Goal: Task Accomplishment & Management: Complete application form

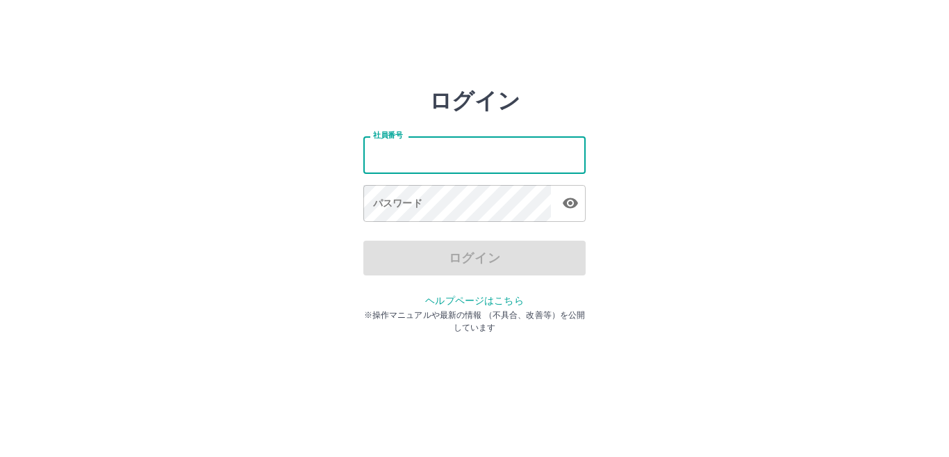
click at [434, 160] on input "社員番号" at bounding box center [474, 154] width 222 height 37
type input "*******"
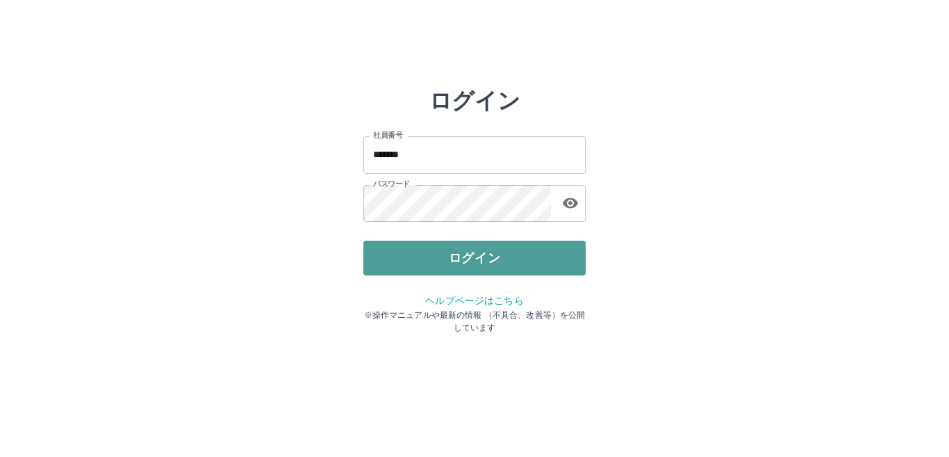
click at [466, 259] on button "ログイン" at bounding box center [474, 257] width 222 height 35
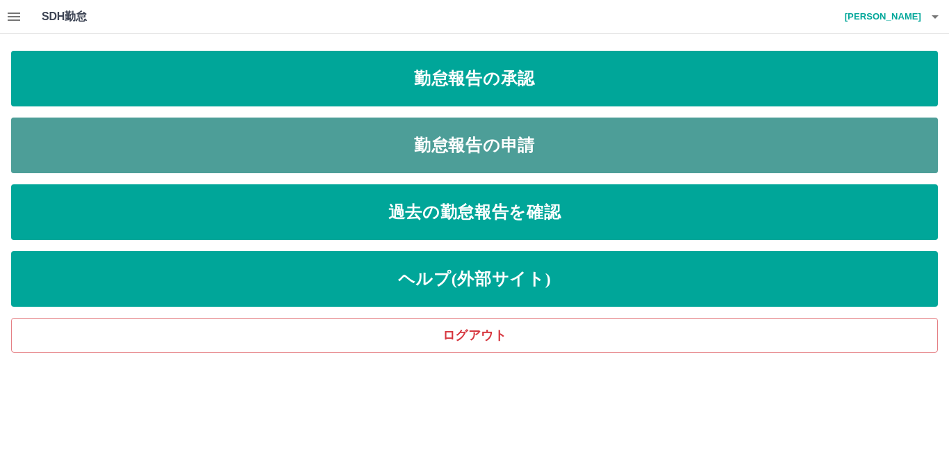
click at [341, 155] on link "勤怠報告の申請" at bounding box center [474, 145] width 927 height 56
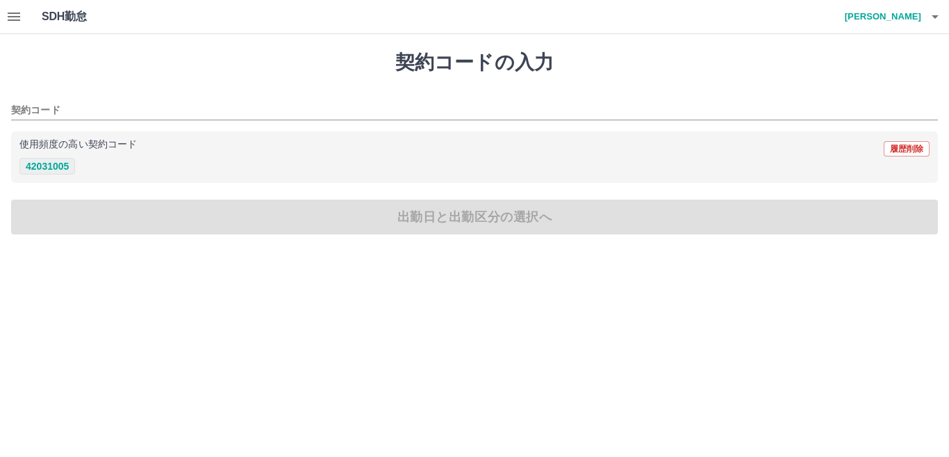
drag, startPoint x: 37, startPoint y: 166, endPoint x: 49, endPoint y: 168, distance: 12.0
click at [39, 166] on button "42031005" at bounding box center [47, 166] width 56 height 17
type input "********"
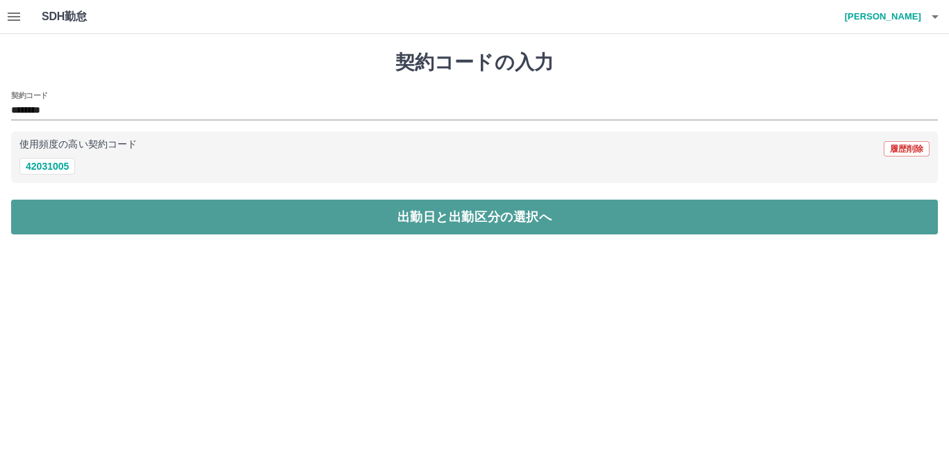
click at [126, 216] on button "出勤日と出勤区分の選択へ" at bounding box center [474, 216] width 927 height 35
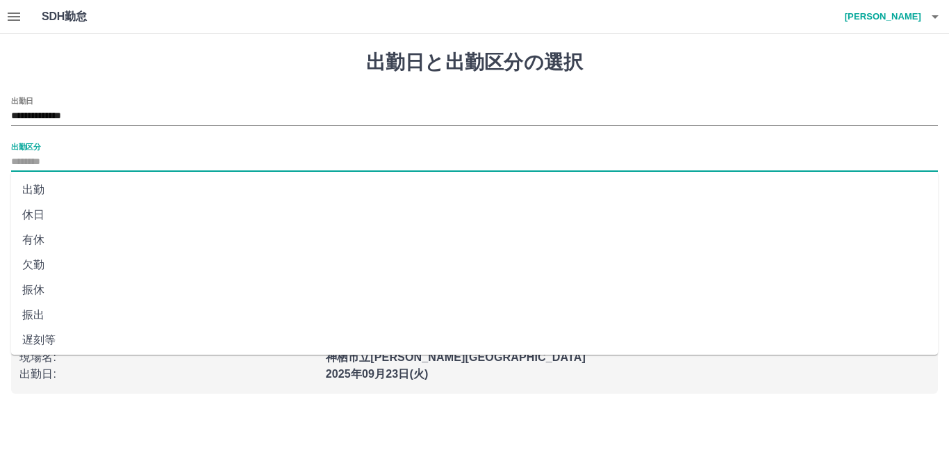
click at [63, 161] on input "出勤区分" at bounding box center [474, 162] width 927 height 17
click at [41, 187] on li "出勤" at bounding box center [474, 189] width 927 height 25
type input "**"
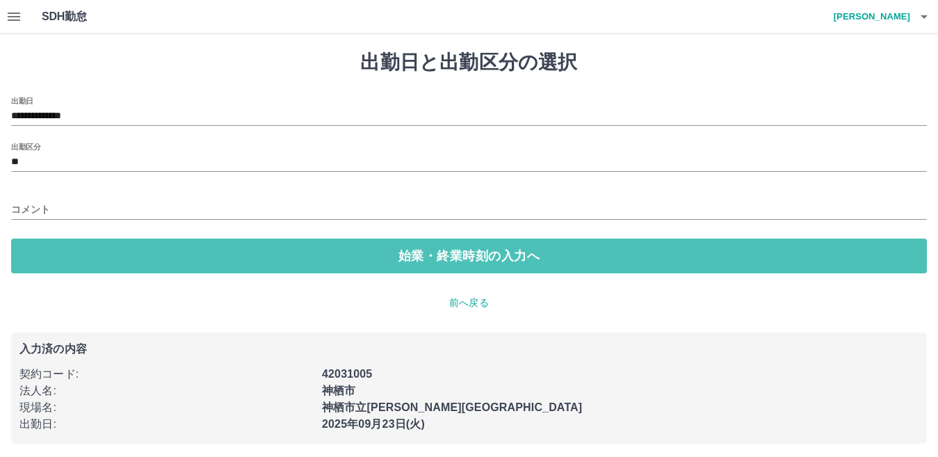
drag, startPoint x: 166, startPoint y: 250, endPoint x: 124, endPoint y: 220, distance: 51.7
click at [165, 248] on button "始業・終業時刻の入力へ" at bounding box center [468, 255] width 915 height 35
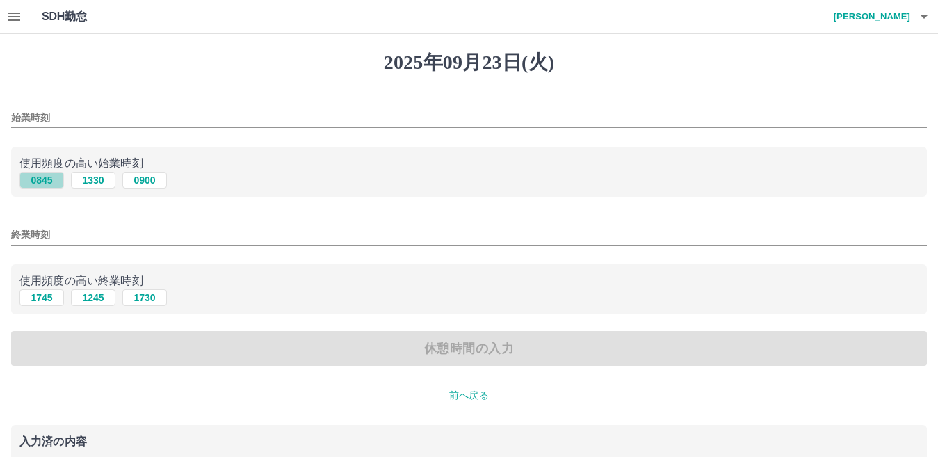
click at [50, 182] on button "0845" at bounding box center [41, 180] width 44 height 17
type input "****"
click at [41, 296] on button "1745" at bounding box center [41, 297] width 44 height 17
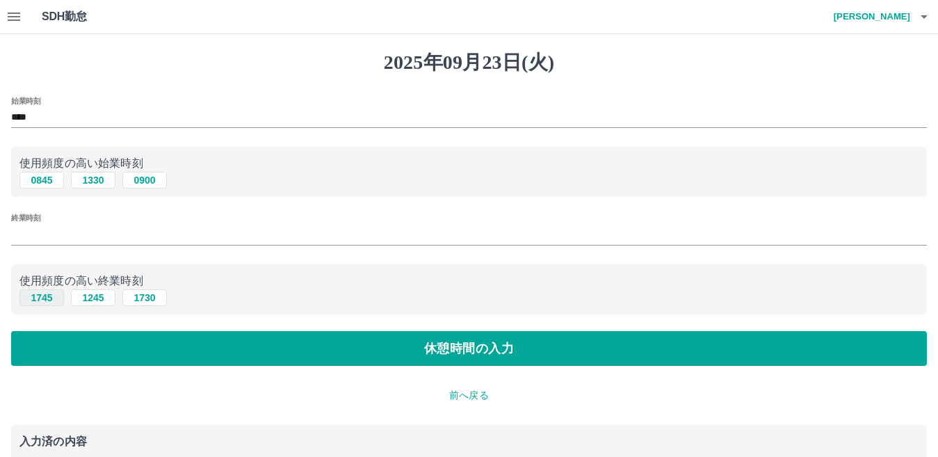
type input "****"
drag, startPoint x: 104, startPoint y: 347, endPoint x: 105, endPoint y: 328, distance: 19.5
click at [104, 345] on button "休憩時間の入力" at bounding box center [468, 348] width 915 height 35
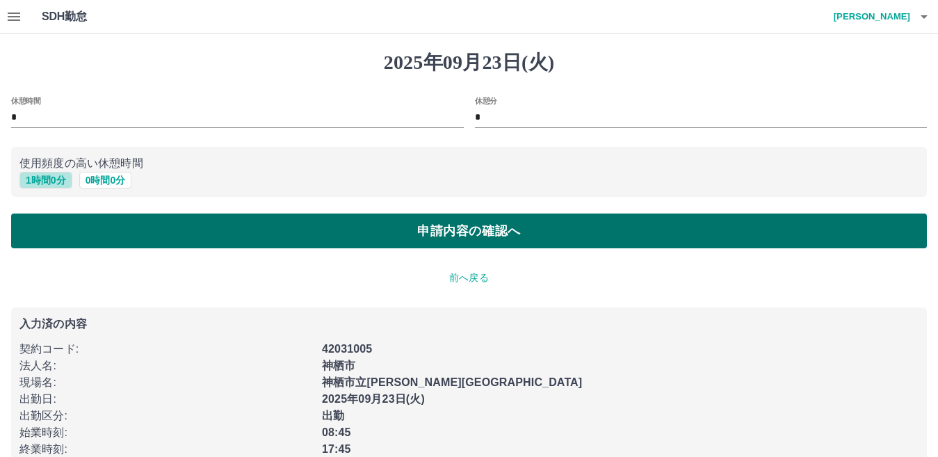
drag, startPoint x: 56, startPoint y: 181, endPoint x: 126, endPoint y: 237, distance: 90.1
click at [57, 183] on button "1 時間 0 分" at bounding box center [45, 180] width 53 height 17
type input "*"
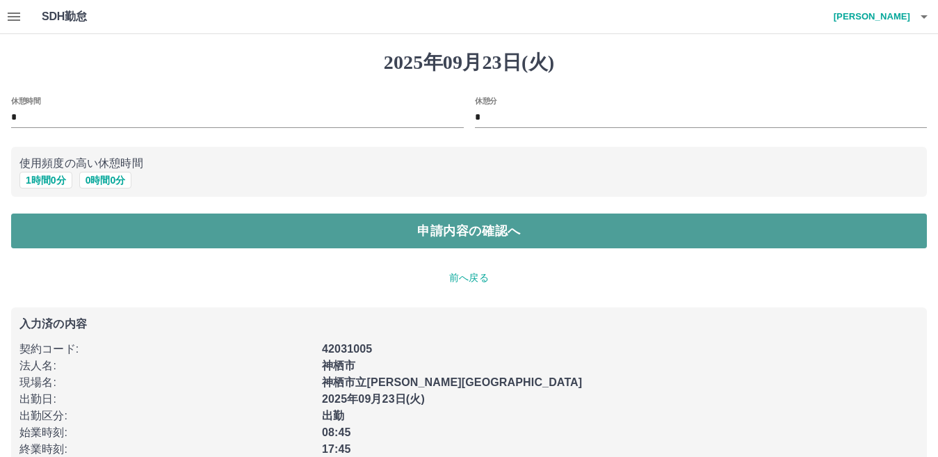
click at [135, 239] on button "申請内容の確認へ" at bounding box center [468, 230] width 915 height 35
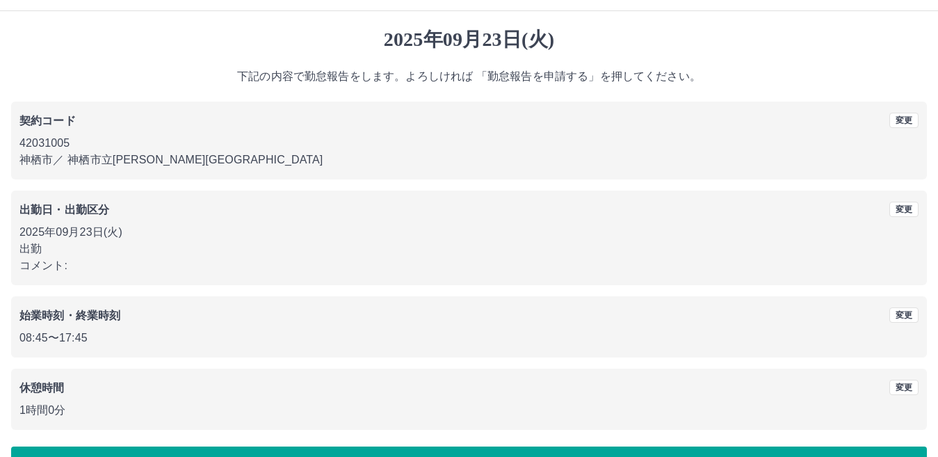
scroll to position [64, 0]
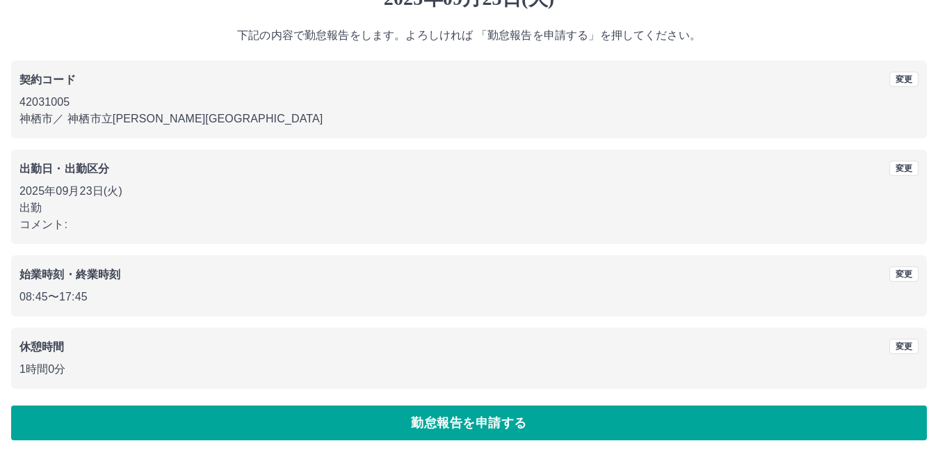
drag, startPoint x: 385, startPoint y: 431, endPoint x: 387, endPoint y: 419, distance: 12.0
click at [386, 427] on button "勤怠報告を申請する" at bounding box center [468, 422] width 915 height 35
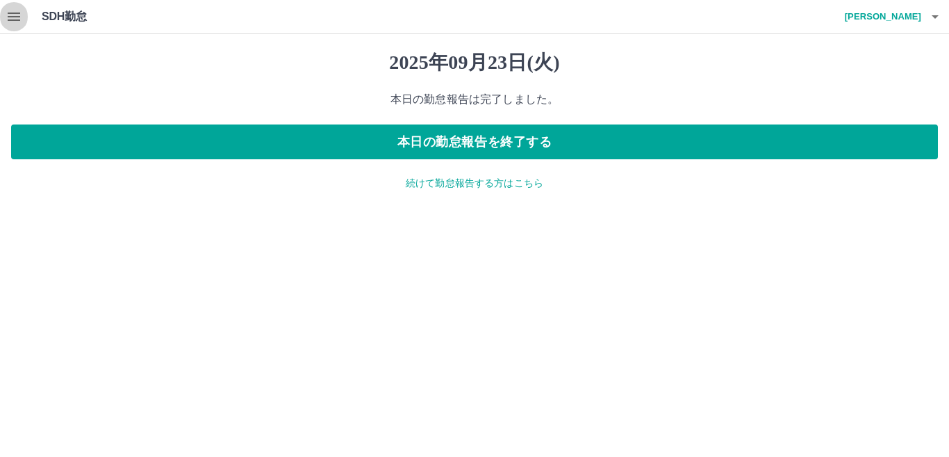
click at [19, 15] on icon "button" at bounding box center [14, 16] width 17 height 17
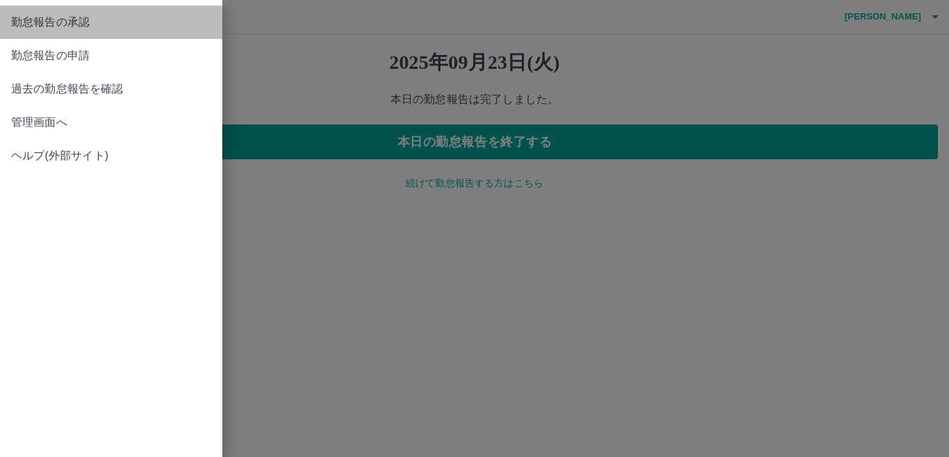
click at [75, 19] on span "勤怠報告の承認" at bounding box center [111, 22] width 200 height 17
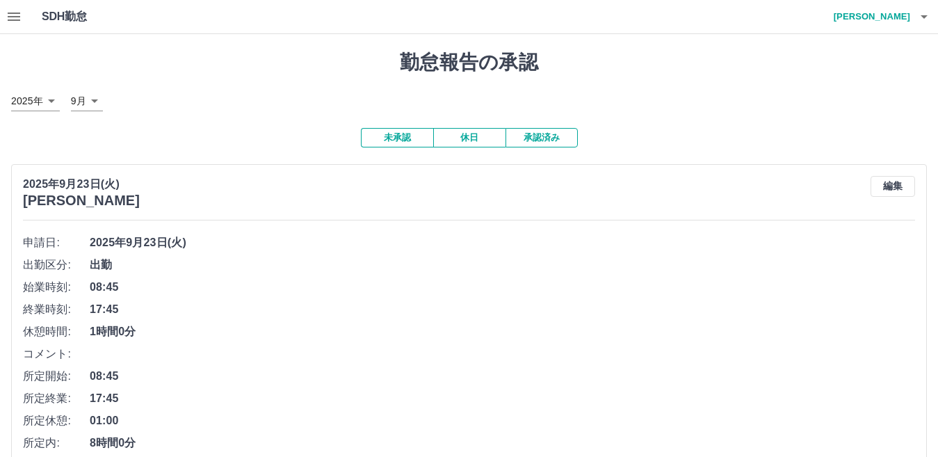
scroll to position [417, 0]
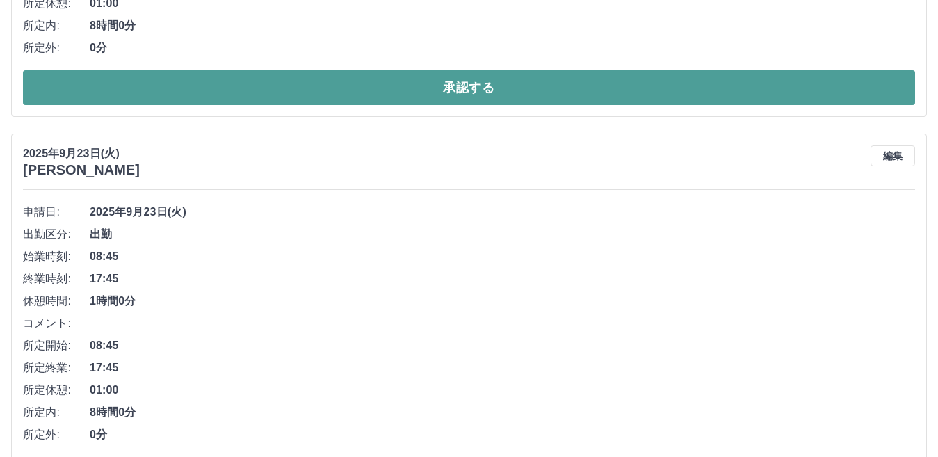
click at [437, 105] on button "承認する" at bounding box center [469, 87] width 892 height 35
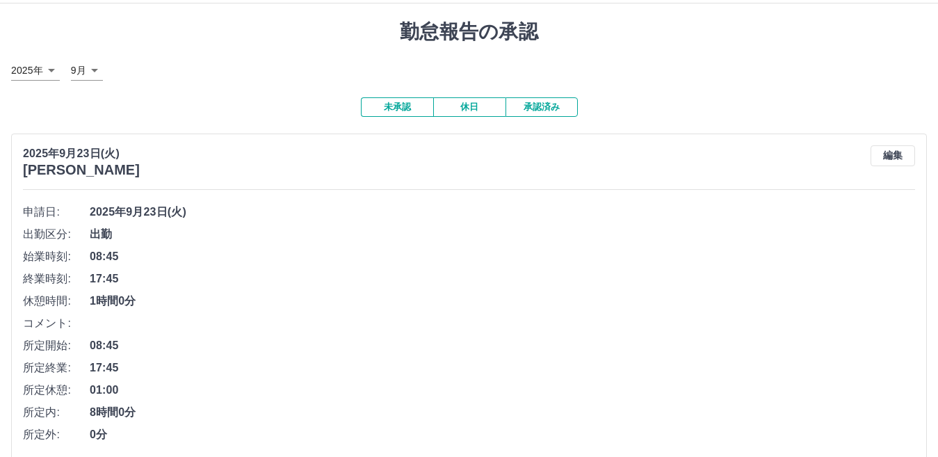
scroll to position [448, 0]
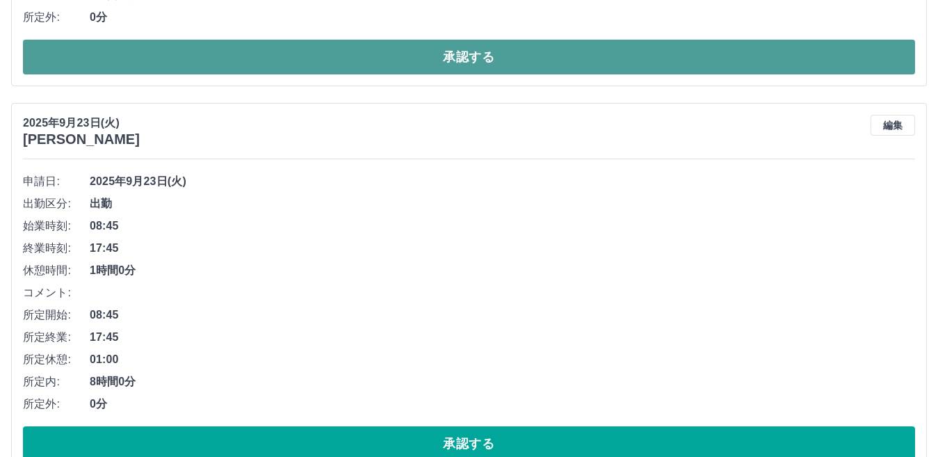
click at [451, 70] on button "承認する" at bounding box center [469, 57] width 892 height 35
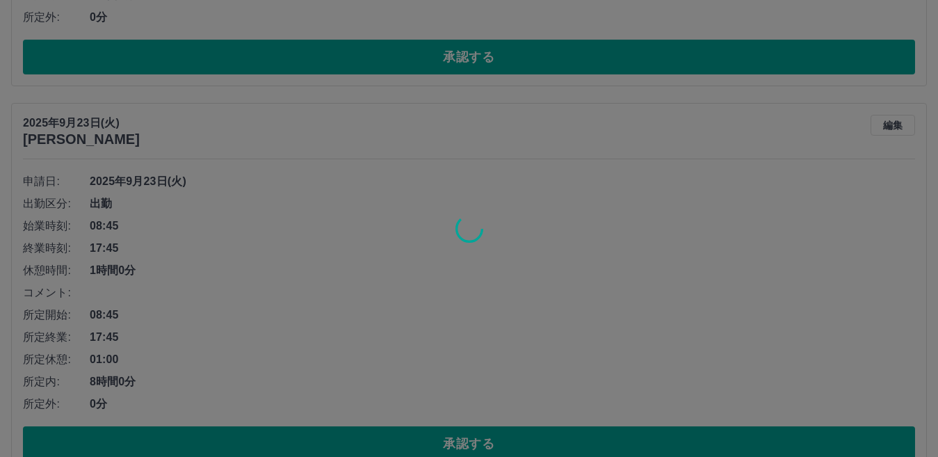
scroll to position [61, 0]
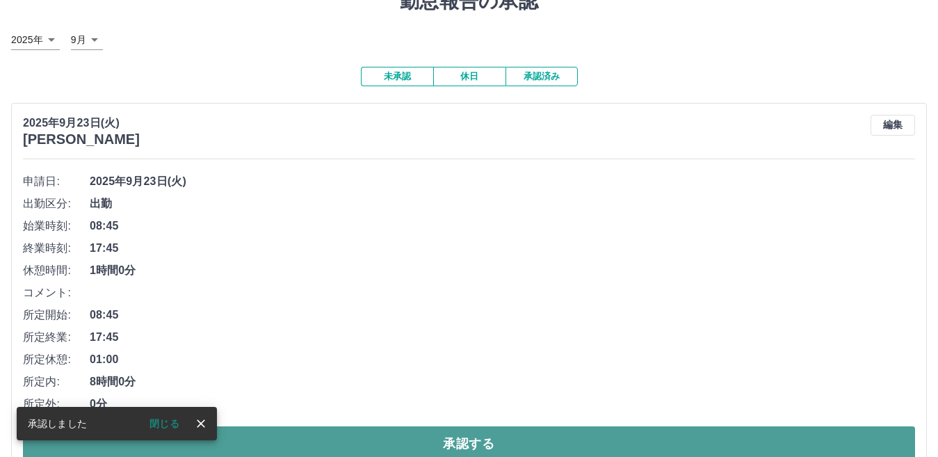
click at [448, 447] on button "承認する" at bounding box center [469, 443] width 892 height 35
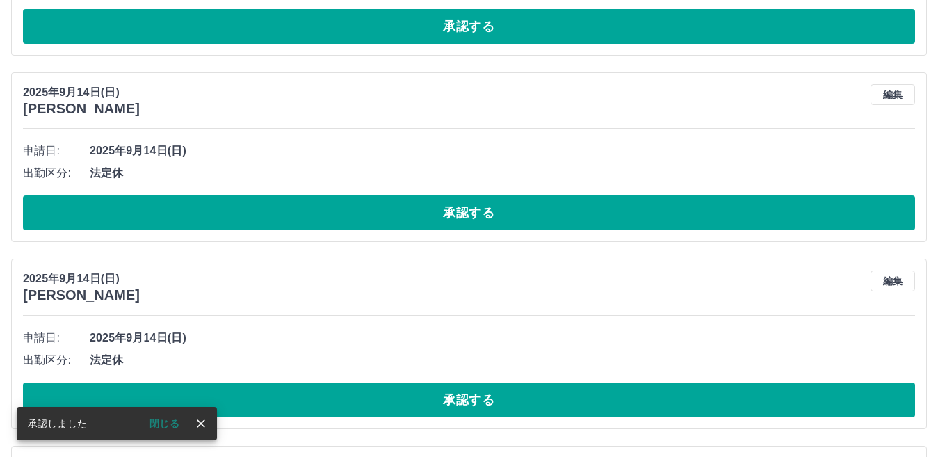
scroll to position [92, 0]
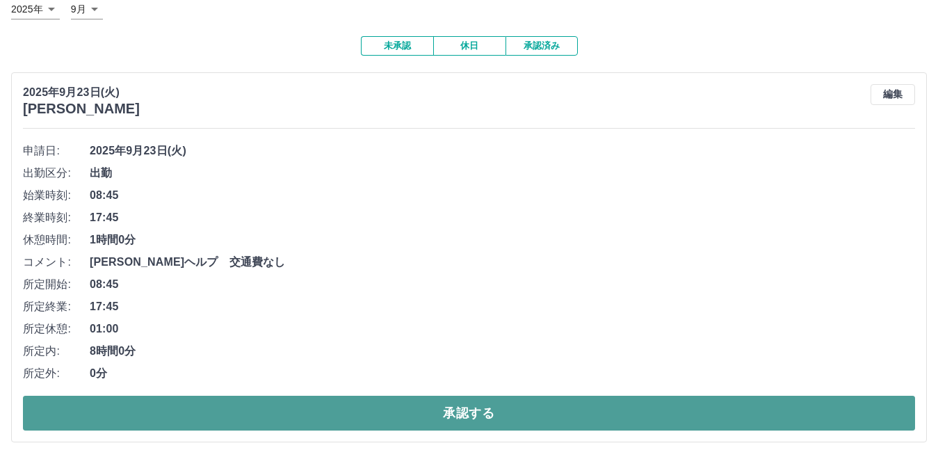
click at [477, 418] on button "承認する" at bounding box center [469, 412] width 892 height 35
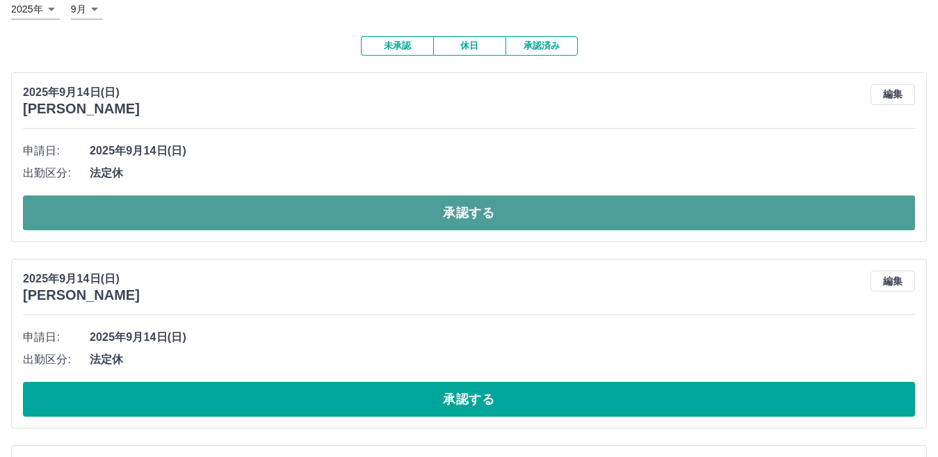
click at [352, 215] on button "承認する" at bounding box center [469, 212] width 892 height 35
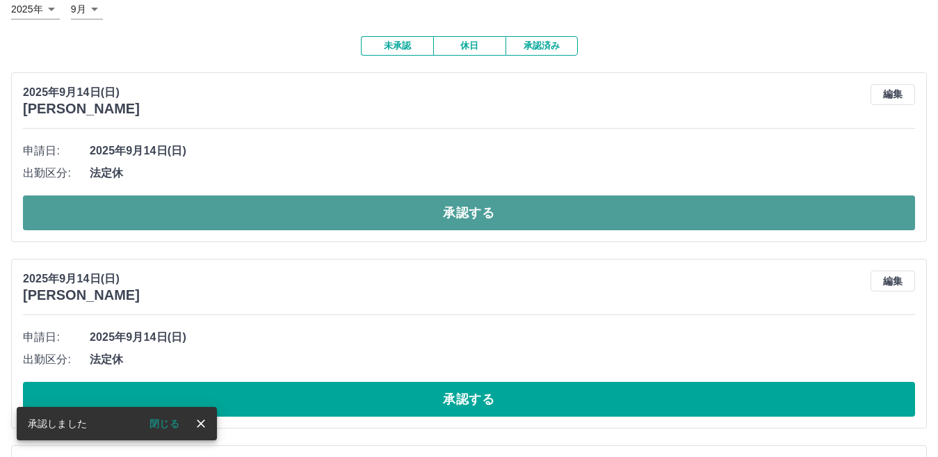
click at [348, 230] on button "承認する" at bounding box center [469, 212] width 892 height 35
click at [377, 206] on button "承認する" at bounding box center [469, 212] width 892 height 35
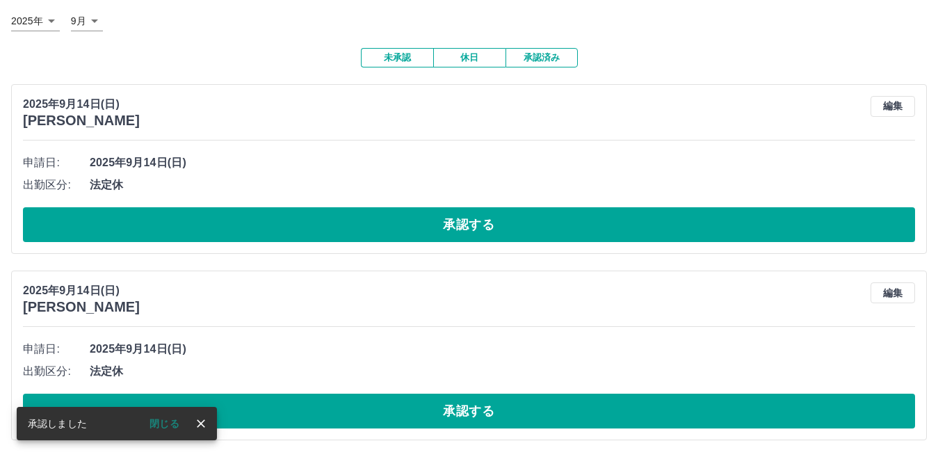
scroll to position [81, 0]
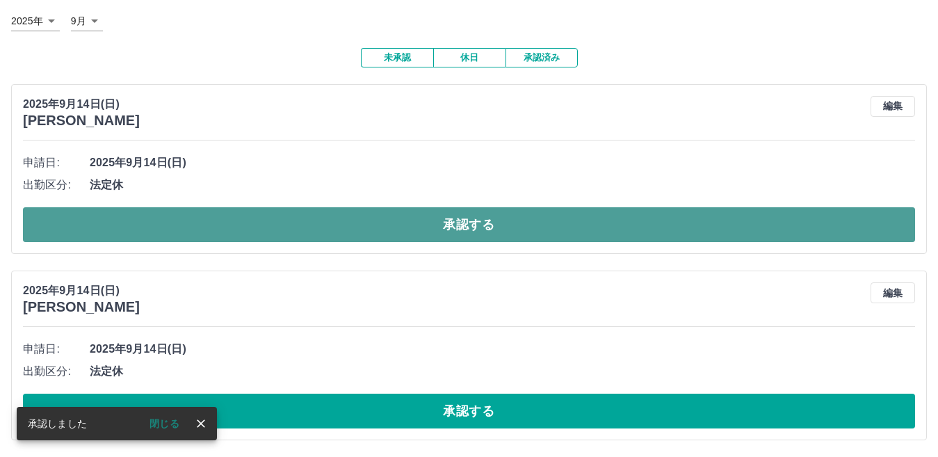
click at [434, 225] on button "承認する" at bounding box center [469, 224] width 892 height 35
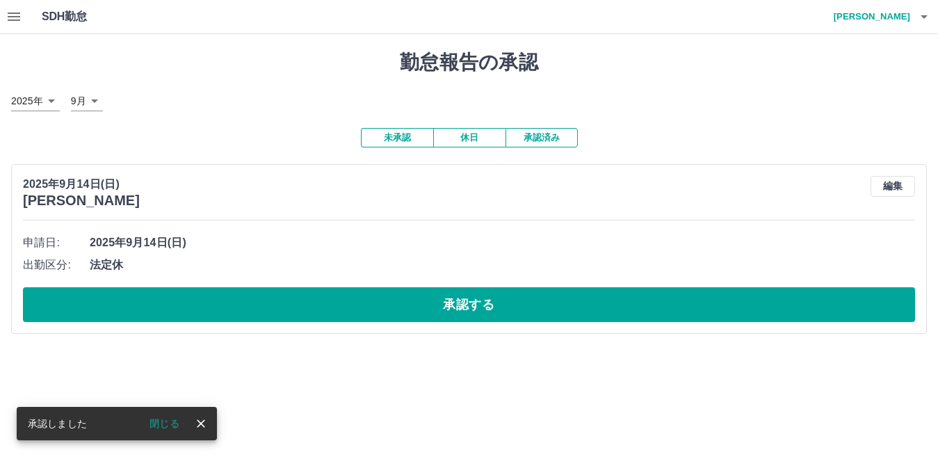
scroll to position [0, 0]
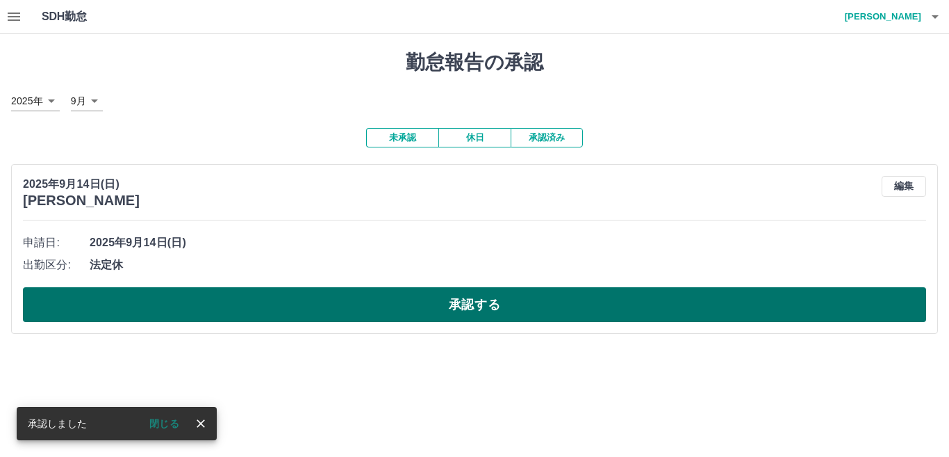
click at [434, 306] on button "承認する" at bounding box center [474, 304] width 903 height 35
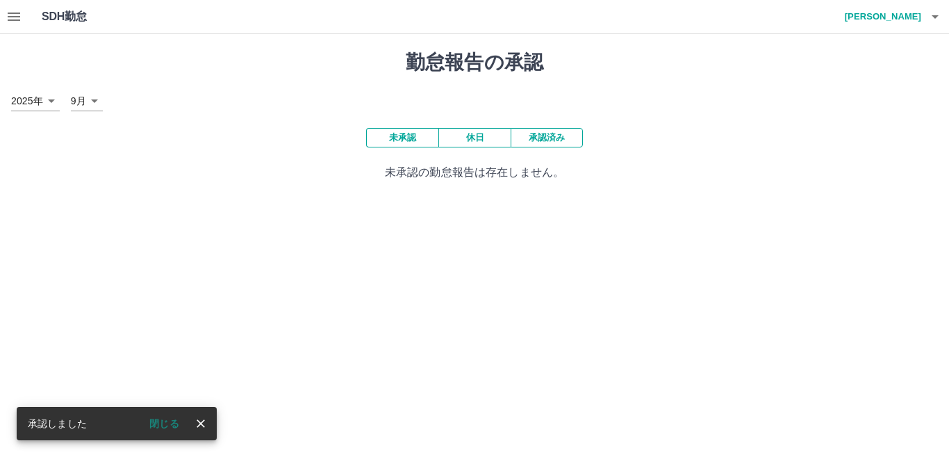
click at [564, 138] on button "承認済み" at bounding box center [547, 137] width 72 height 19
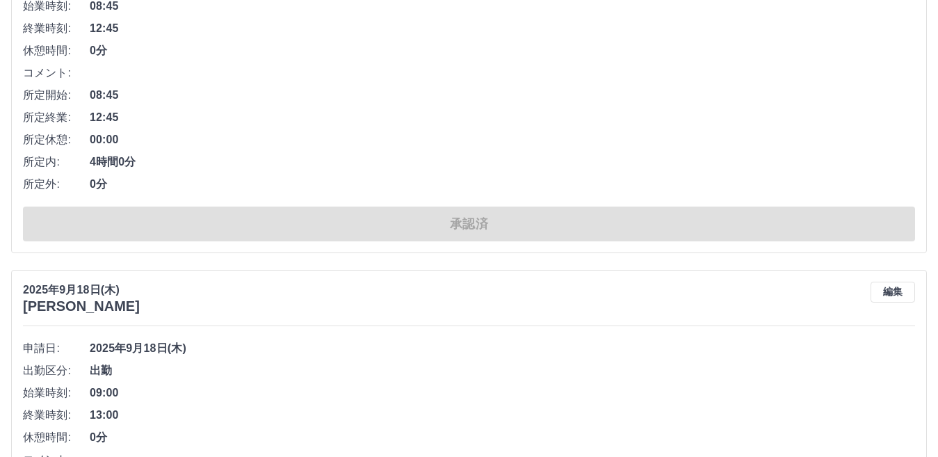
scroll to position [9426, 0]
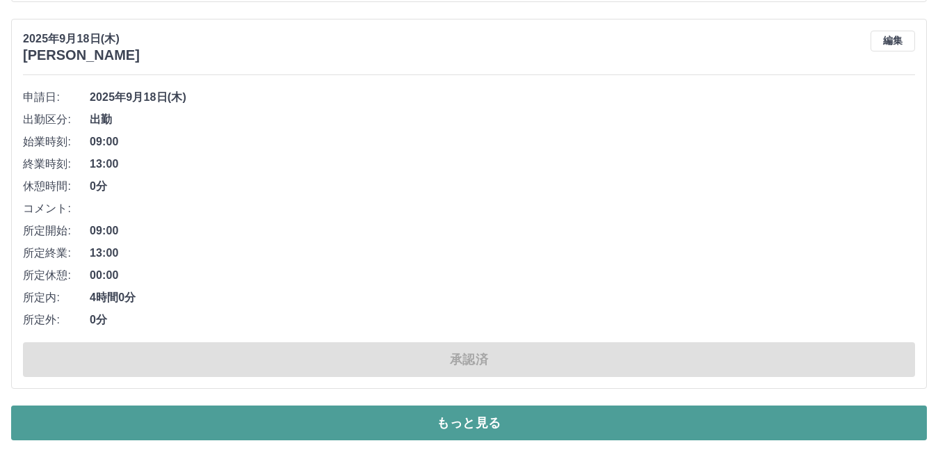
click at [498, 415] on button "もっと見る" at bounding box center [468, 422] width 915 height 35
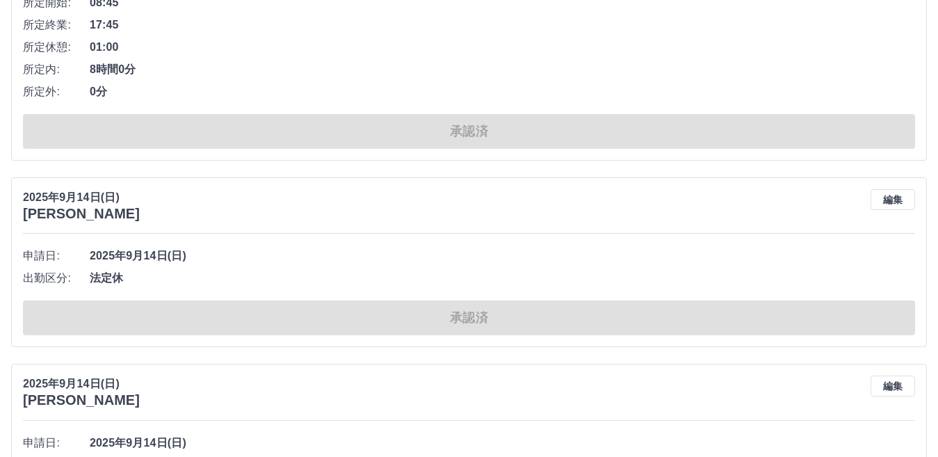
scroll to position [17824, 0]
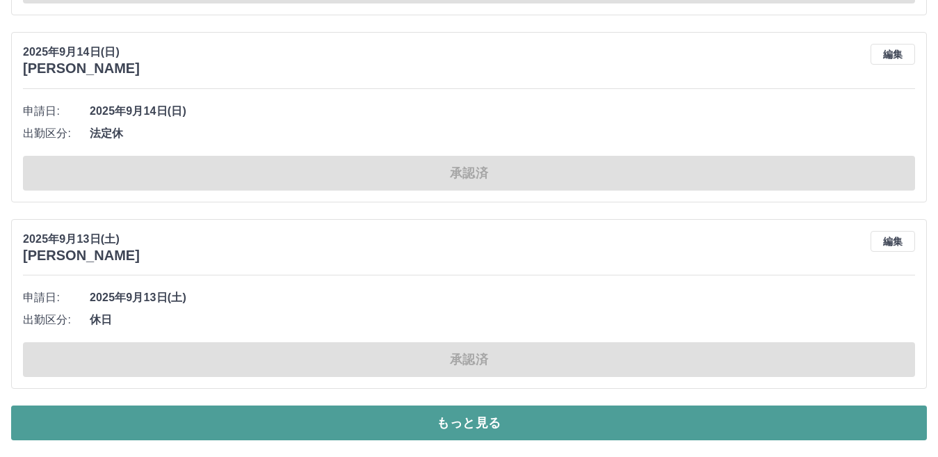
click at [542, 423] on button "もっと見る" at bounding box center [468, 422] width 915 height 35
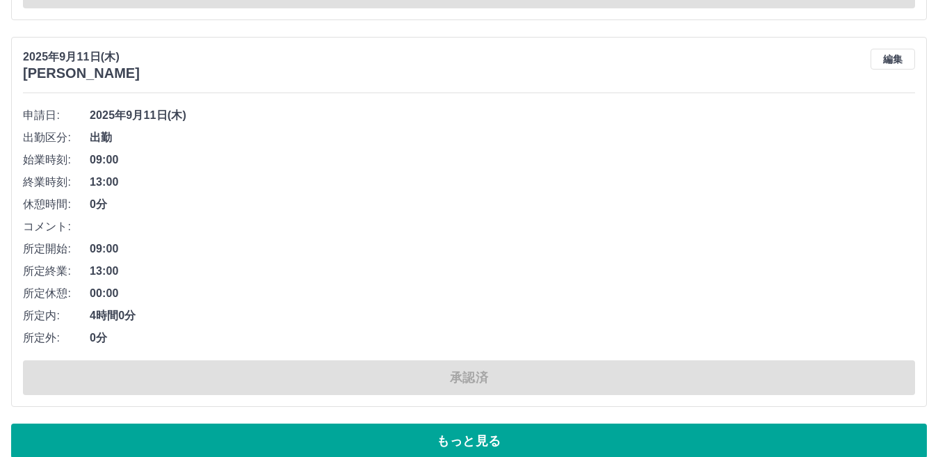
scroll to position [25621, 0]
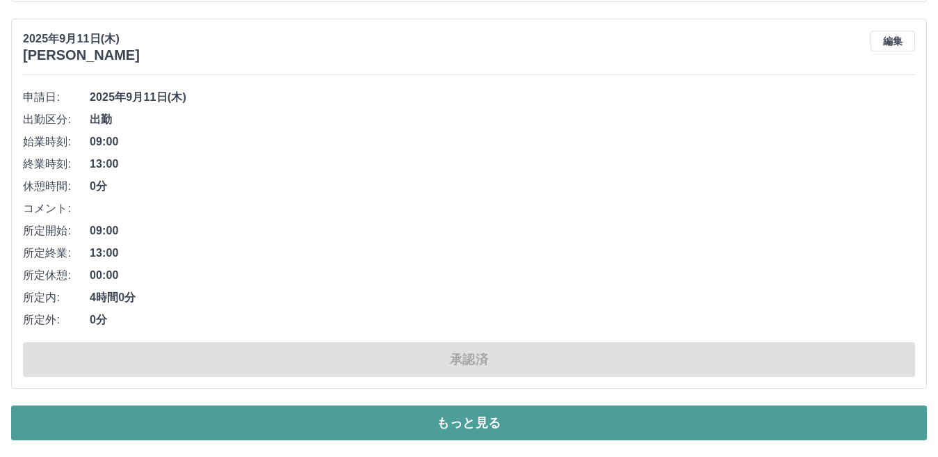
click at [472, 408] on button "もっと見る" at bounding box center [468, 422] width 915 height 35
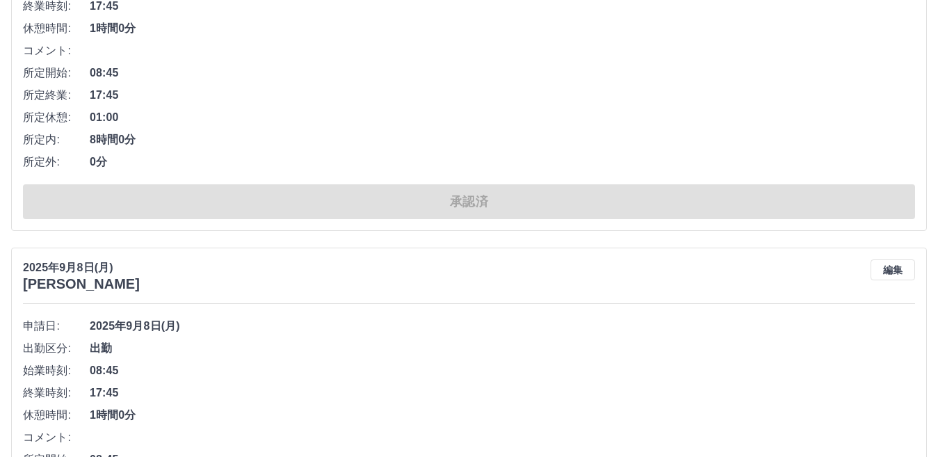
scroll to position [33286, 0]
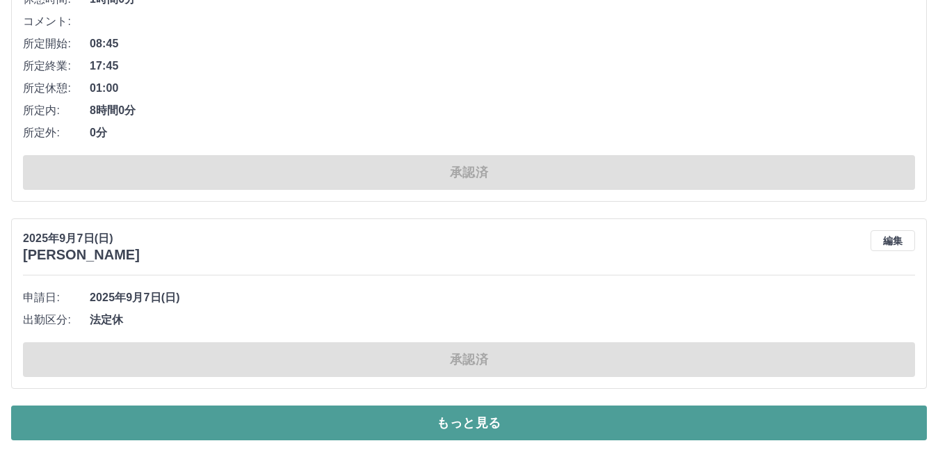
click at [503, 425] on button "もっと見る" at bounding box center [468, 422] width 915 height 35
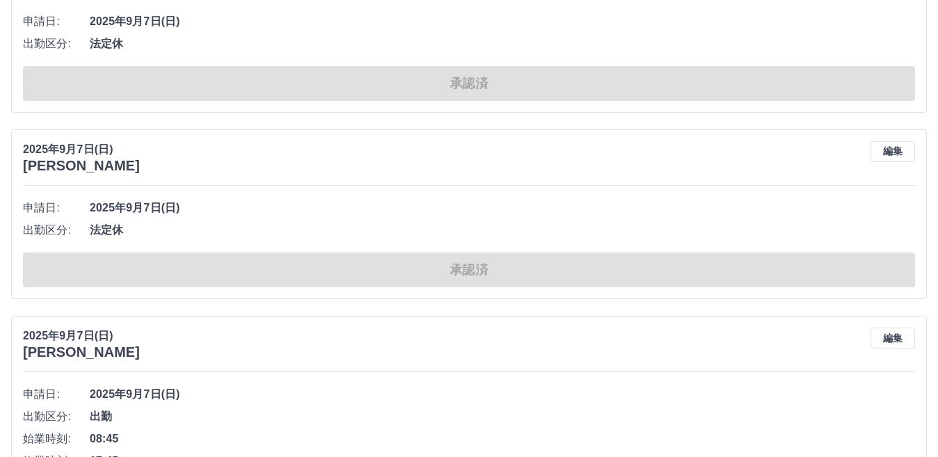
scroll to position [33703, 0]
